Goal: Complete application form

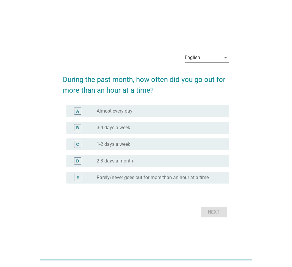
click at [125, 146] on label "1-2 days a week" at bounding box center [114, 144] width 34 height 6
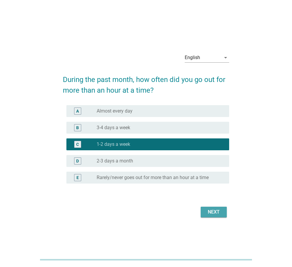
click at [211, 212] on div "Next" at bounding box center [214, 211] width 17 height 7
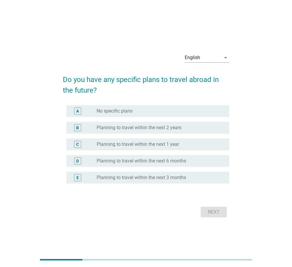
click at [141, 128] on label "Planning to travel within the next 2 years" at bounding box center [139, 128] width 85 height 6
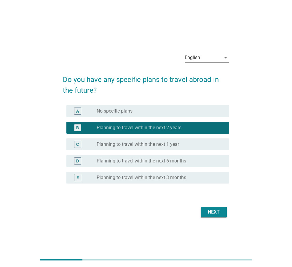
click at [212, 209] on div "Next" at bounding box center [214, 211] width 17 height 7
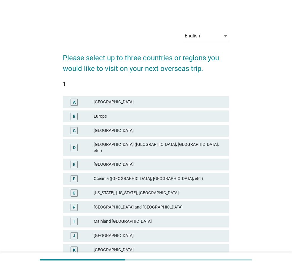
click at [115, 204] on div "[GEOGRAPHIC_DATA] and [GEOGRAPHIC_DATA]" at bounding box center [159, 207] width 131 height 7
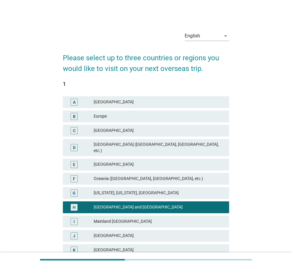
scroll to position [77, 0]
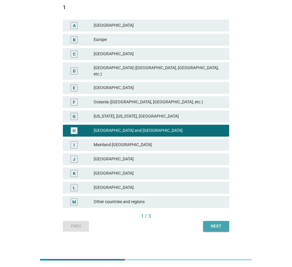
click at [214, 223] on div "Next" at bounding box center [216, 226] width 17 height 6
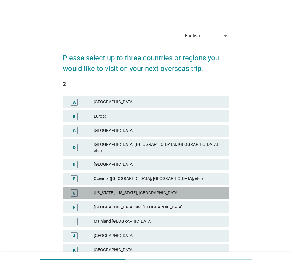
click at [144, 193] on div "G [US_STATE], [US_STATE], [GEOGRAPHIC_DATA]" at bounding box center [146, 193] width 167 height 12
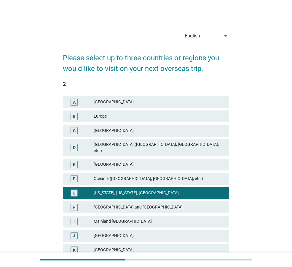
click at [142, 204] on div "[GEOGRAPHIC_DATA] and [GEOGRAPHIC_DATA]" at bounding box center [159, 207] width 131 height 7
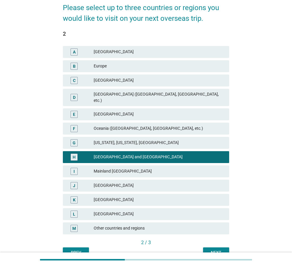
scroll to position [77, 0]
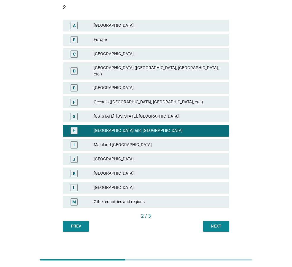
click at [212, 223] on div "Next" at bounding box center [216, 226] width 17 height 6
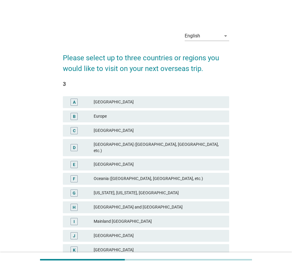
click at [153, 204] on div "[GEOGRAPHIC_DATA] and [GEOGRAPHIC_DATA]" at bounding box center [159, 207] width 131 height 7
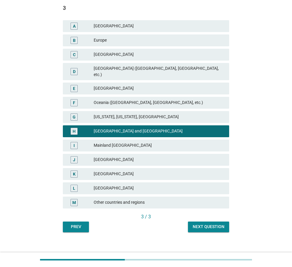
scroll to position [77, 0]
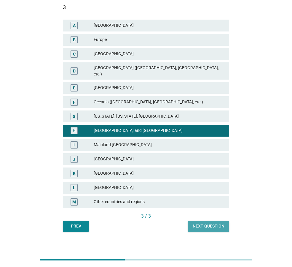
click at [211, 223] on div "Next question" at bounding box center [209, 226] width 32 height 6
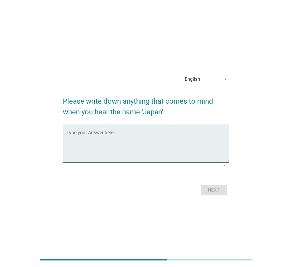
click at [158, 143] on textarea "Type your Answer here" at bounding box center [148, 147] width 163 height 31
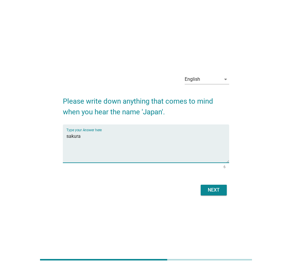
type textarea "sakura"
click at [209, 190] on div "Next" at bounding box center [214, 189] width 17 height 7
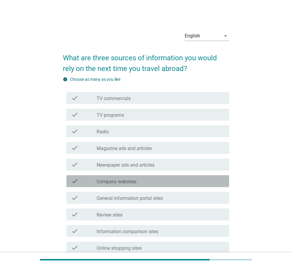
click at [140, 182] on div "check_box_outline_blank Company websites" at bounding box center [161, 181] width 128 height 7
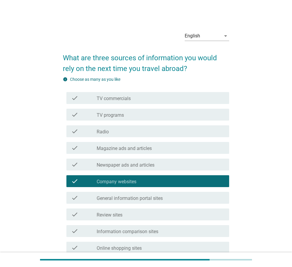
click at [134, 213] on div "check_box_outline_blank Review sites" at bounding box center [161, 214] width 128 height 7
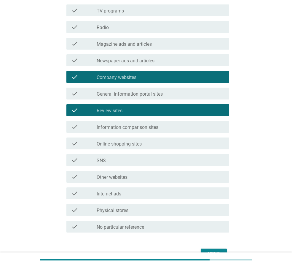
scroll to position [139, 0]
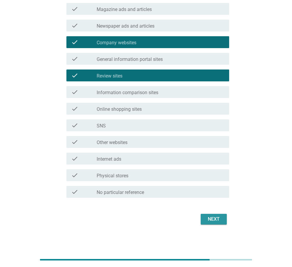
click at [212, 218] on div "Next" at bounding box center [214, 219] width 17 height 7
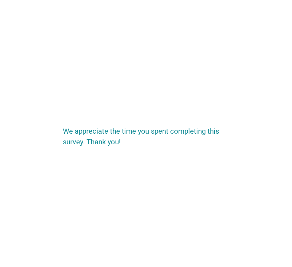
scroll to position [0, 0]
